Goal: Information Seeking & Learning: Learn about a topic

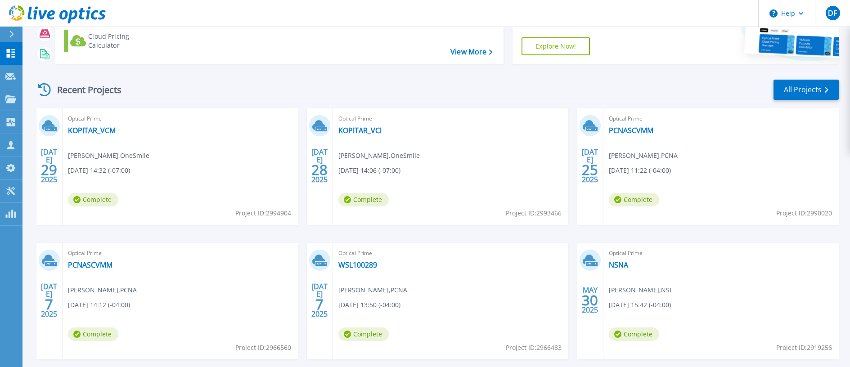
scroll to position [90, 0]
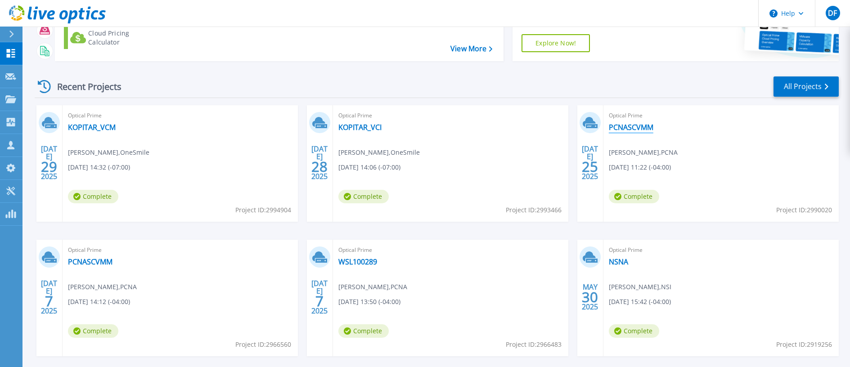
click at [628, 126] on link "PCNASCVMM" at bounding box center [631, 127] width 45 height 9
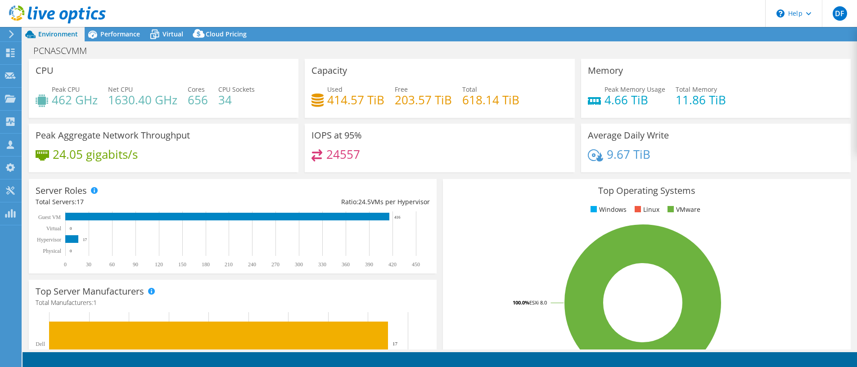
select select "USD"
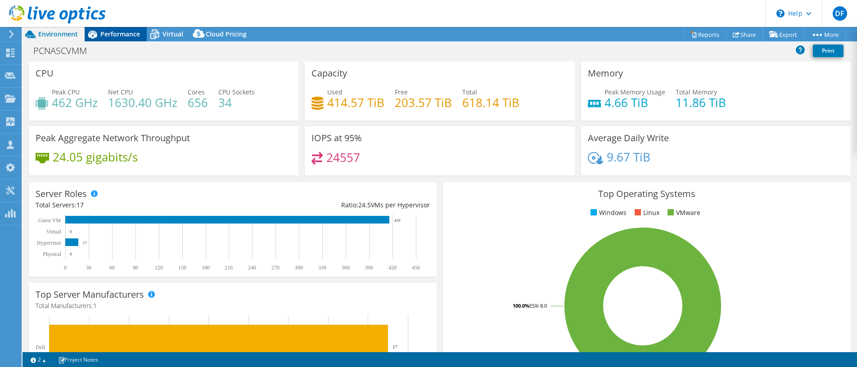
click at [111, 36] on span "Performance" at bounding box center [120, 34] width 40 height 9
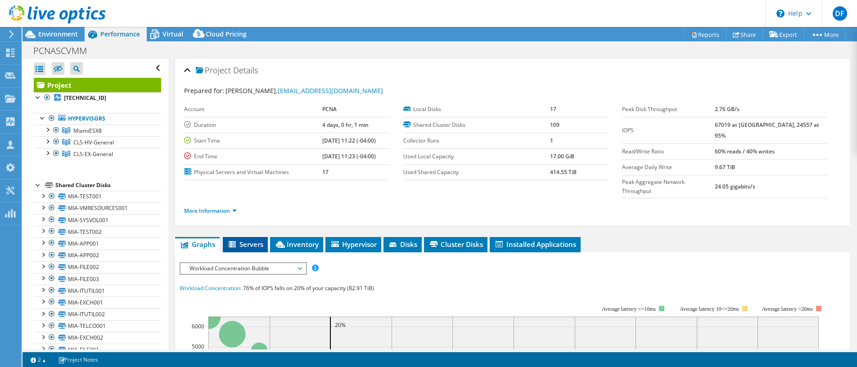
click at [248, 240] on span "Servers" at bounding box center [245, 244] width 36 height 9
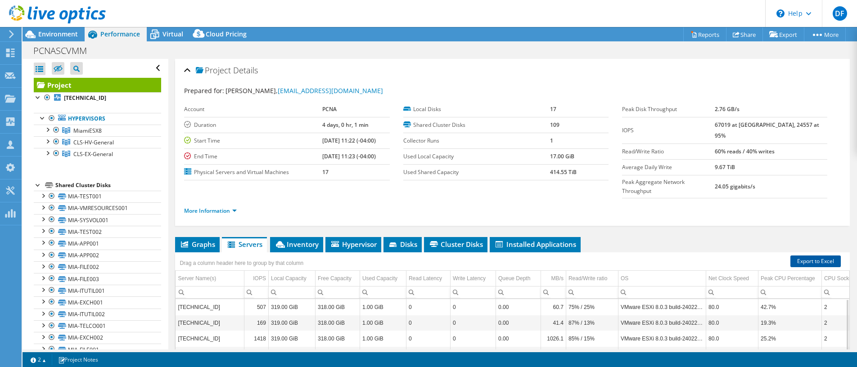
click at [800, 256] on link "Export to Excel" at bounding box center [815, 262] width 50 height 12
click at [298, 240] on span "Inventory" at bounding box center [297, 244] width 44 height 9
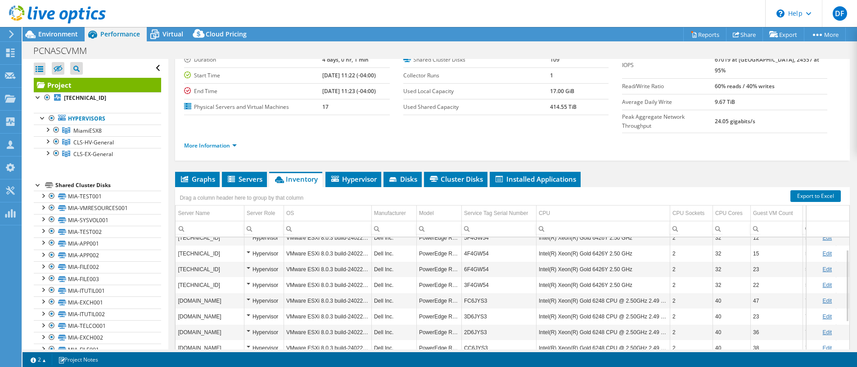
scroll to position [20, 0]
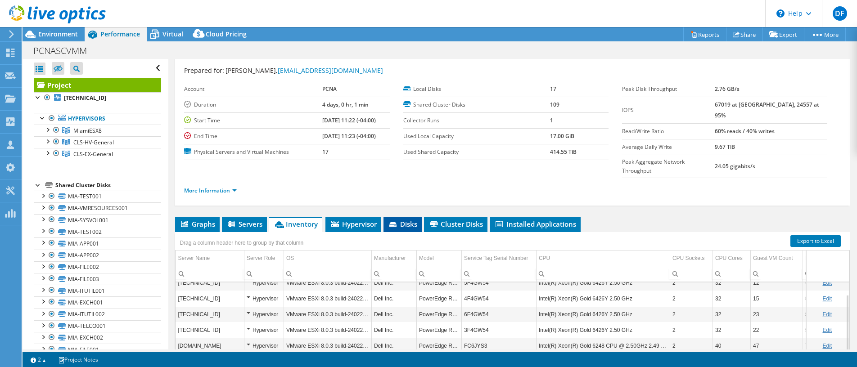
click at [397, 222] on icon at bounding box center [392, 224] width 7 height 5
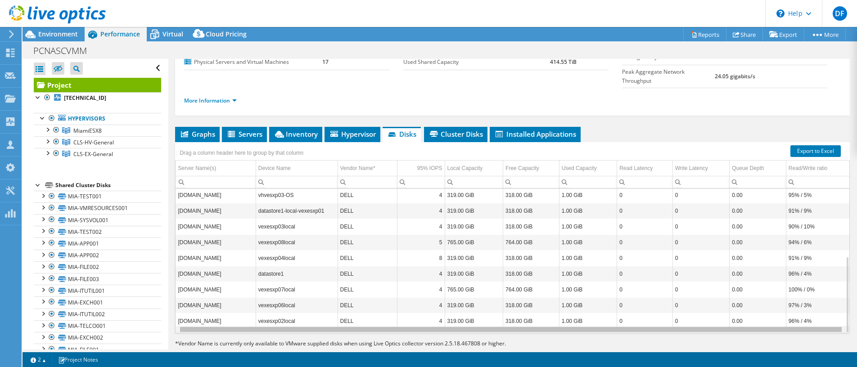
scroll to position [0, 0]
drag, startPoint x: 512, startPoint y: 312, endPoint x: 493, endPoint y: 259, distance: 56.4
click at [483, 310] on body "DF Partner Team Member Dan Flotten daniel.flotten@connection.com connection My …" at bounding box center [428, 183] width 857 height 367
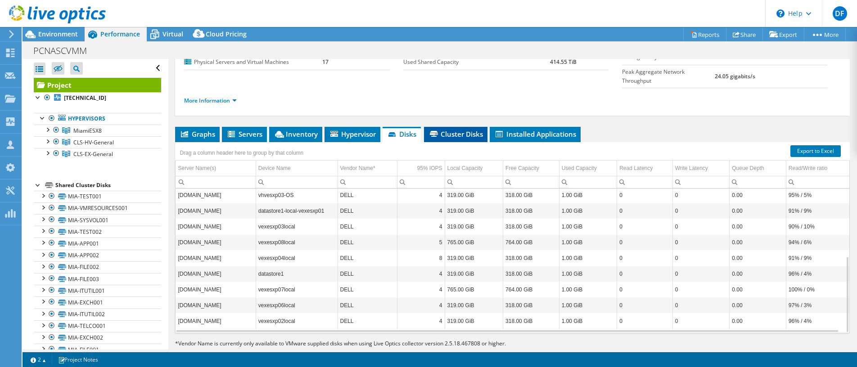
click at [453, 130] on span "Cluster Disks" at bounding box center [455, 134] width 54 height 9
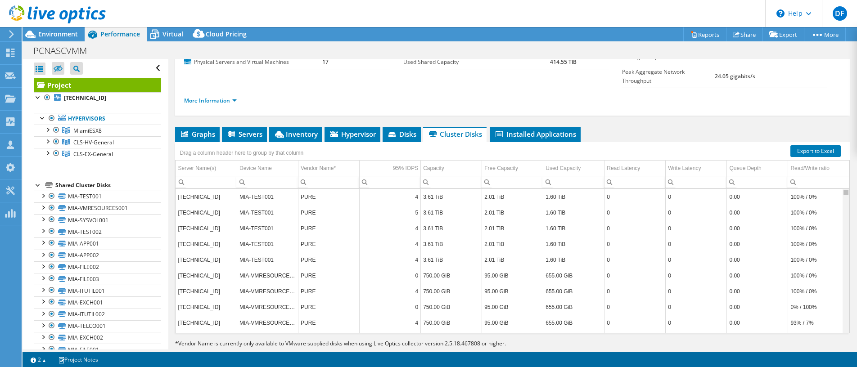
drag, startPoint x: 840, startPoint y: 176, endPoint x: 838, endPoint y: 166, distance: 10.1
click at [838, 166] on body "DF Partner Team Member Dan Flotten daniel.flotten@connection.com connection My …" at bounding box center [428, 183] width 857 height 367
click at [752, 163] on div "Queue Depth" at bounding box center [745, 168] width 32 height 11
click at [779, 165] on span "Queue Depth Column" at bounding box center [782, 168] width 6 height 6
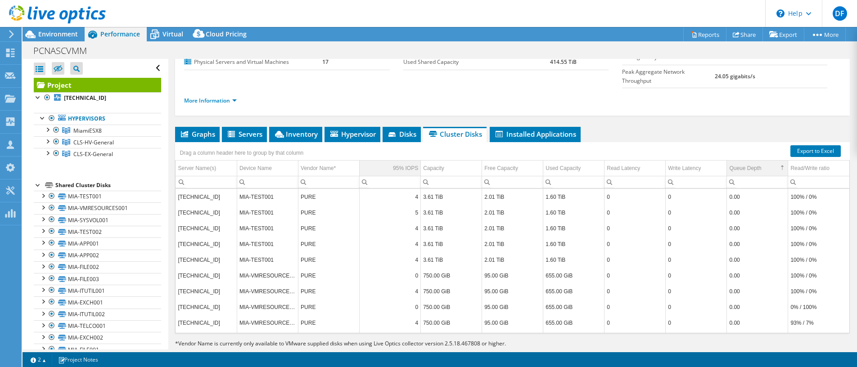
click at [403, 163] on div "95% IOPS" at bounding box center [405, 168] width 25 height 11
click at [404, 163] on div "95% IOPS" at bounding box center [405, 168] width 25 height 11
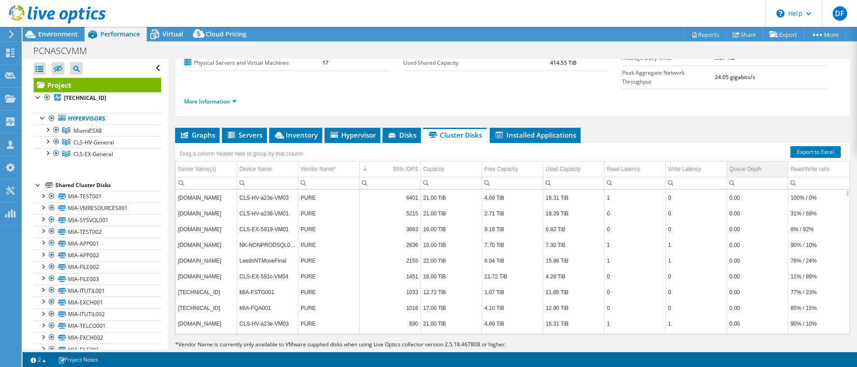
scroll to position [110, 0]
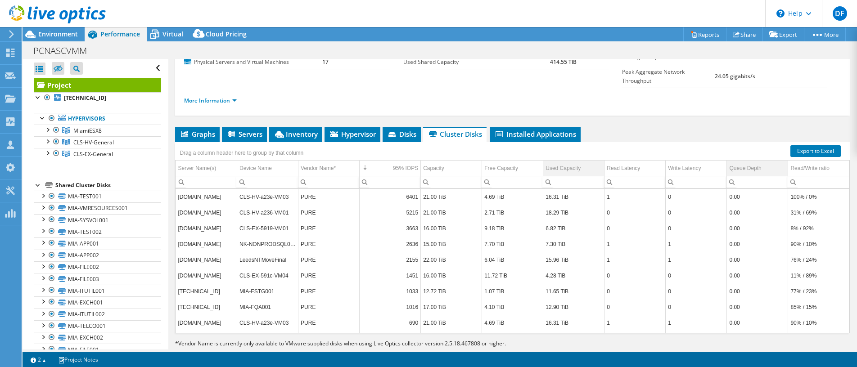
click at [586, 161] on td "Used Capacity" at bounding box center [573, 169] width 61 height 16
click at [595, 165] on span "Used Capacity Column" at bounding box center [598, 168] width 6 height 6
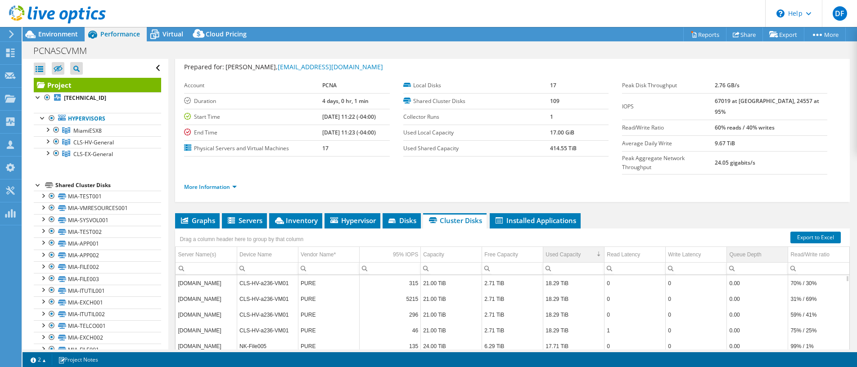
scroll to position [20, 0]
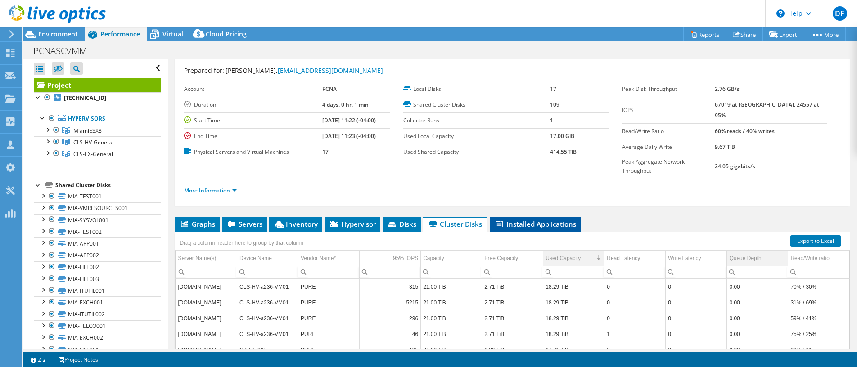
click at [523, 220] on span "Installed Applications" at bounding box center [535, 224] width 82 height 9
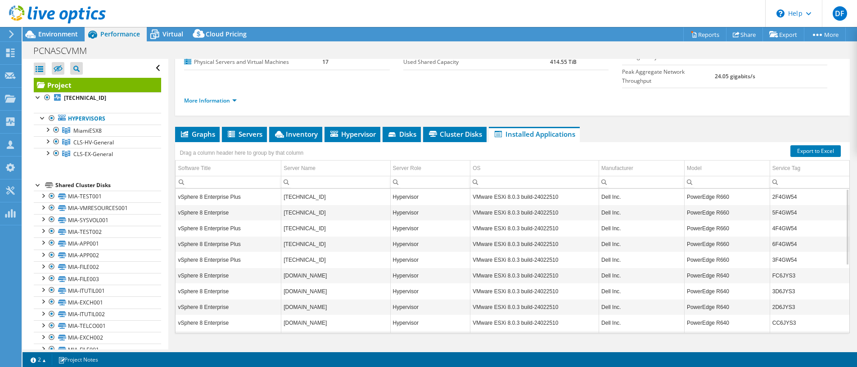
scroll to position [128, 0]
click at [252, 130] on span "Servers" at bounding box center [244, 134] width 36 height 9
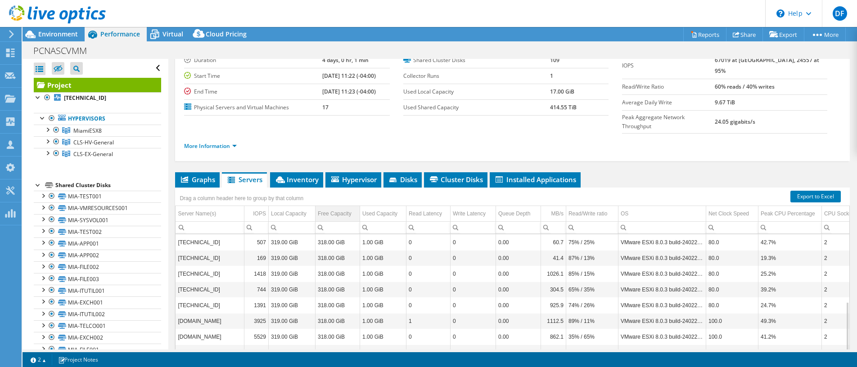
scroll to position [0, 0]
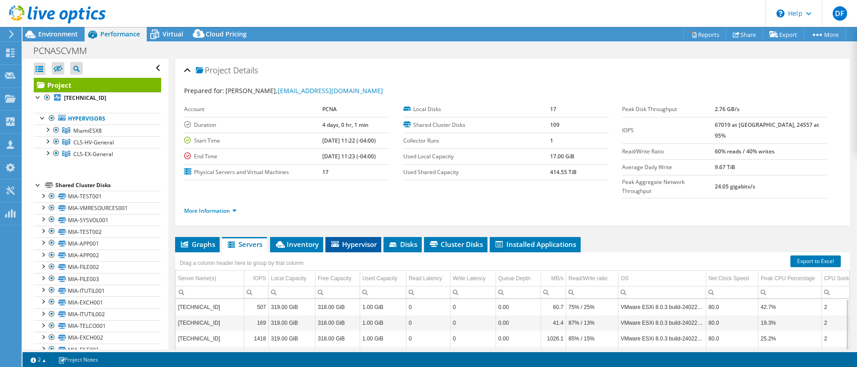
click at [335, 241] on icon at bounding box center [335, 244] width 8 height 6
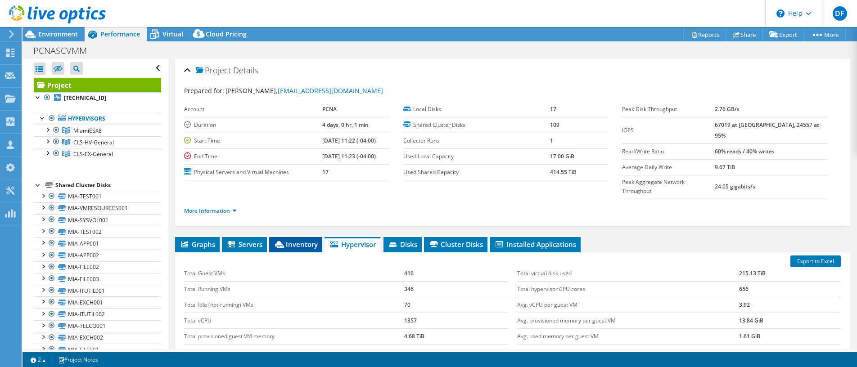
click at [289, 240] on span "Inventory" at bounding box center [296, 244] width 44 height 9
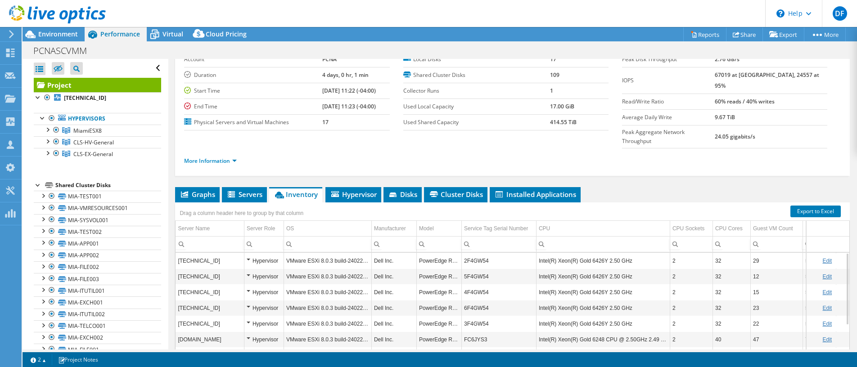
scroll to position [110, 0]
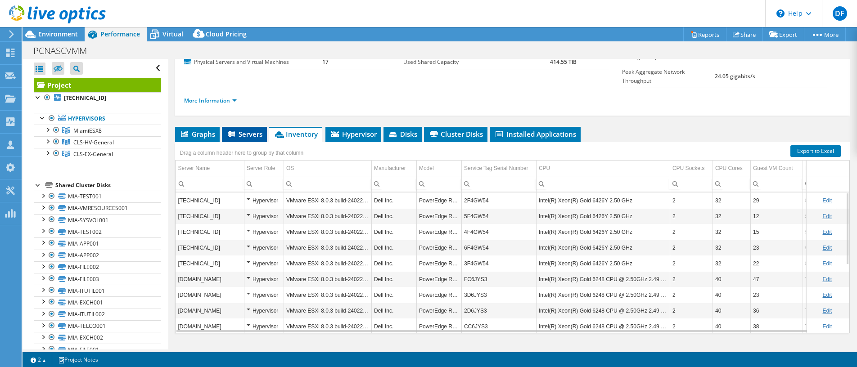
click at [257, 127] on li "Servers" at bounding box center [244, 134] width 45 height 15
